Goal: Task Accomplishment & Management: Use online tool/utility

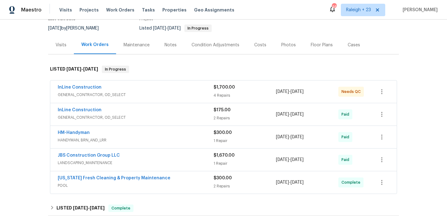
scroll to position [59, 0]
click at [106, 109] on div "InLine Construction" at bounding box center [136, 110] width 156 height 7
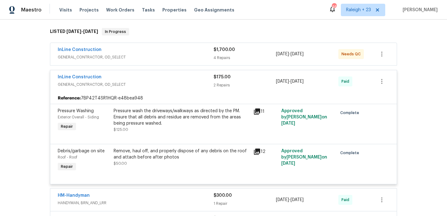
scroll to position [97, 0]
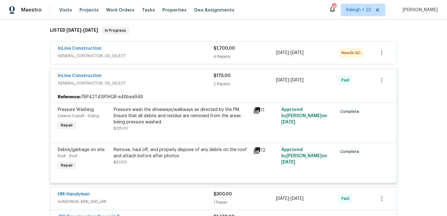
click at [133, 60] on div "InLine Construction GENERAL_CONTRACTOR, OD_SELECT" at bounding box center [136, 52] width 156 height 15
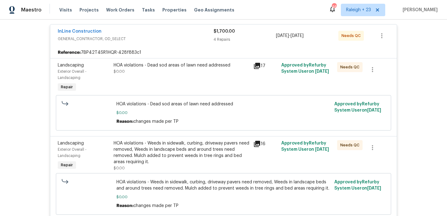
scroll to position [118, 0]
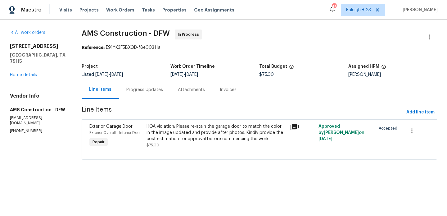
click at [206, 135] on div "HOA violation: Please re-stain the garage door to match the color in the image …" at bounding box center [216, 132] width 139 height 19
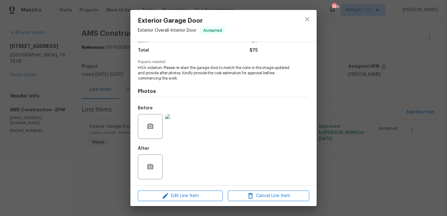
scroll to position [49, 0]
click at [184, 127] on img at bounding box center [177, 126] width 25 height 25
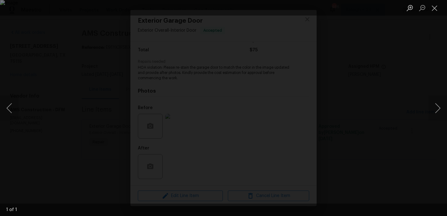
click at [354, 151] on div "Lightbox" at bounding box center [223, 108] width 447 height 216
